Goal: Book appointment/travel/reservation

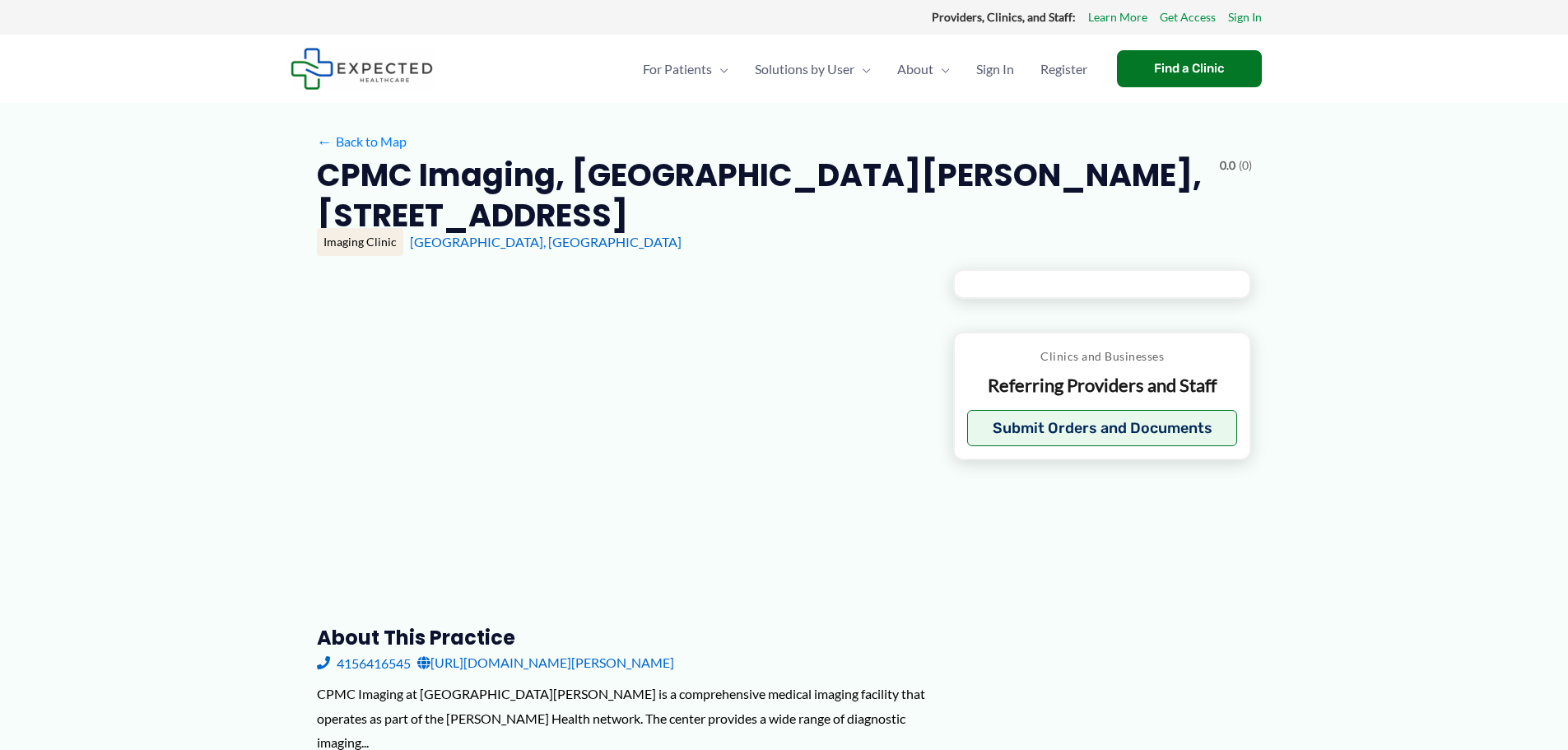
type input "**********"
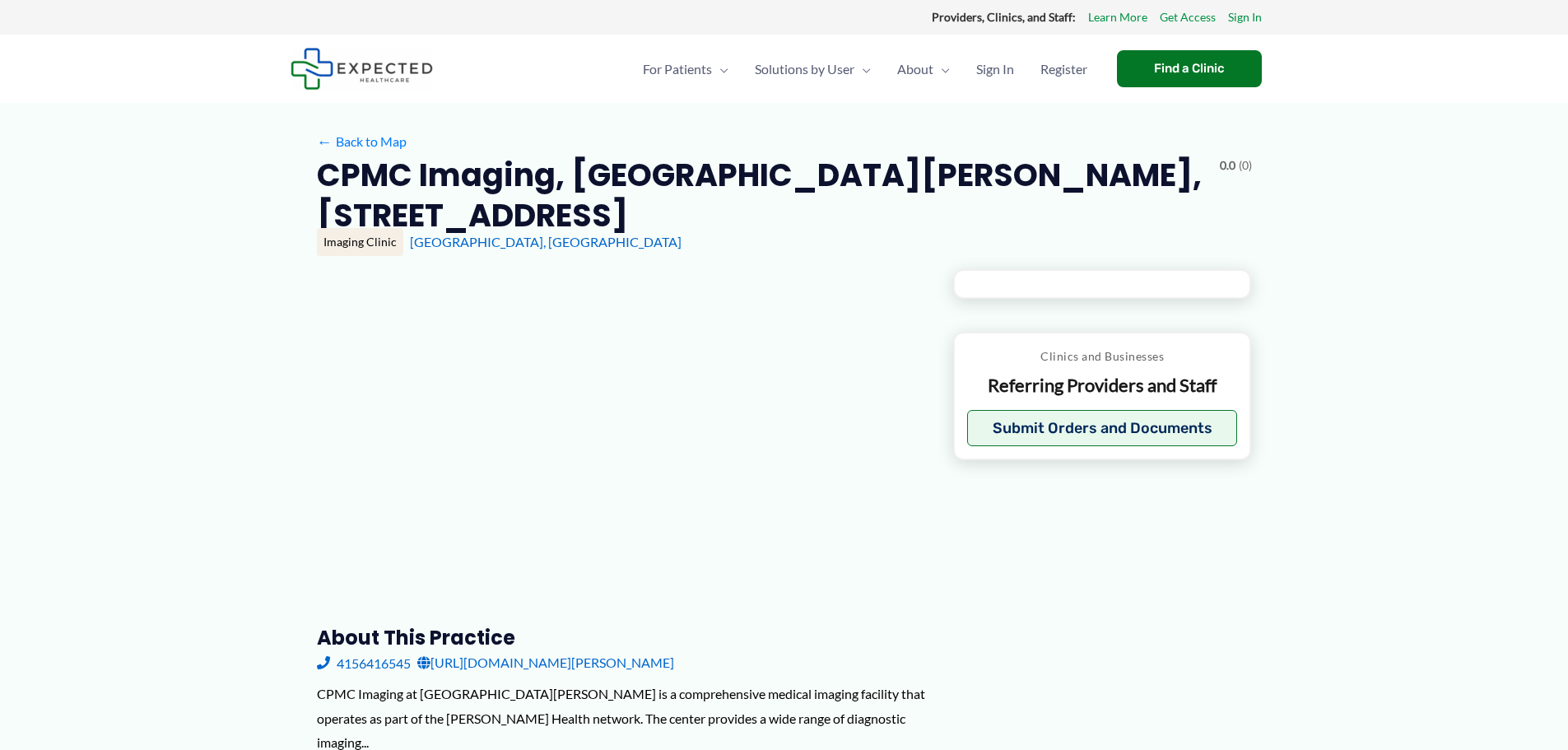
type input "**********"
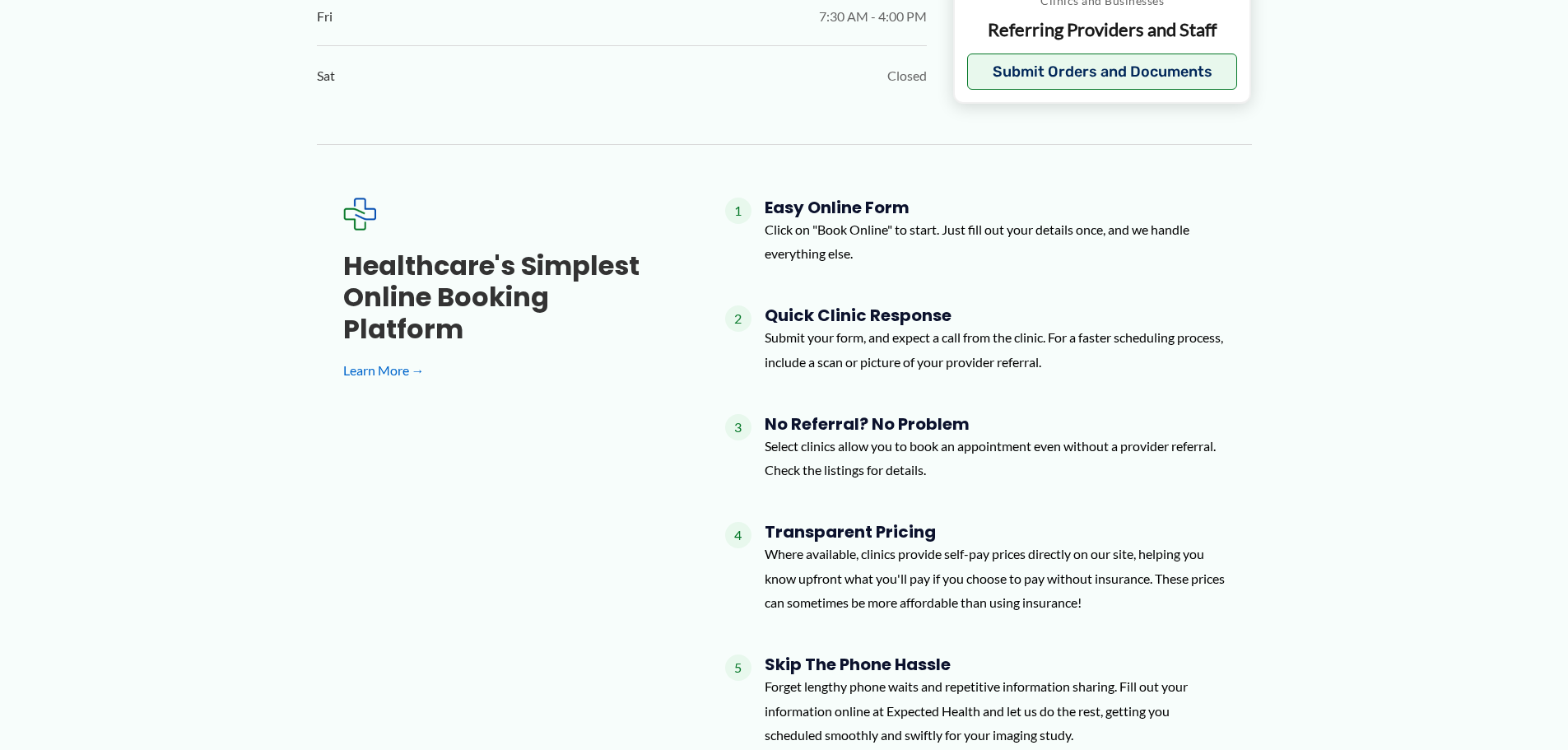
scroll to position [1317, 0]
